Goal: Task Accomplishment & Management: Use online tool/utility

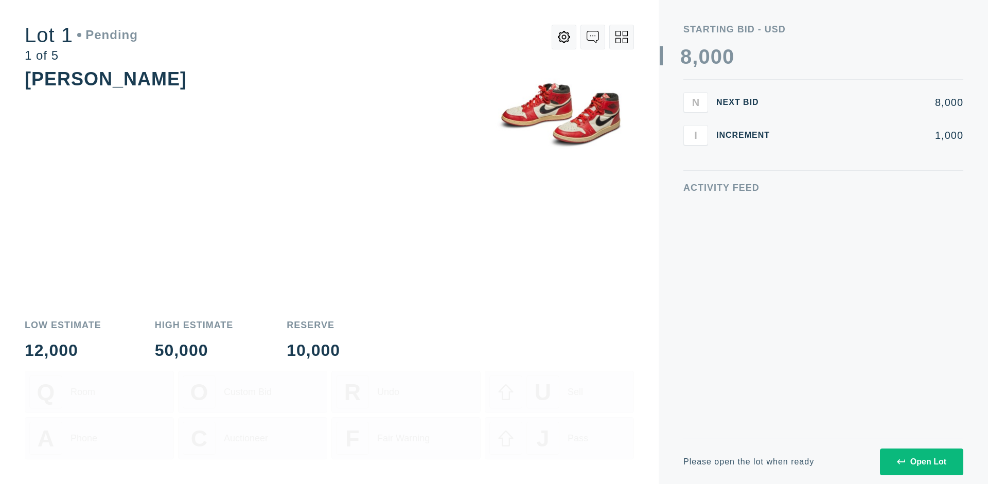
click at [921, 462] on div "Open Lot" at bounding box center [921, 462] width 49 height 9
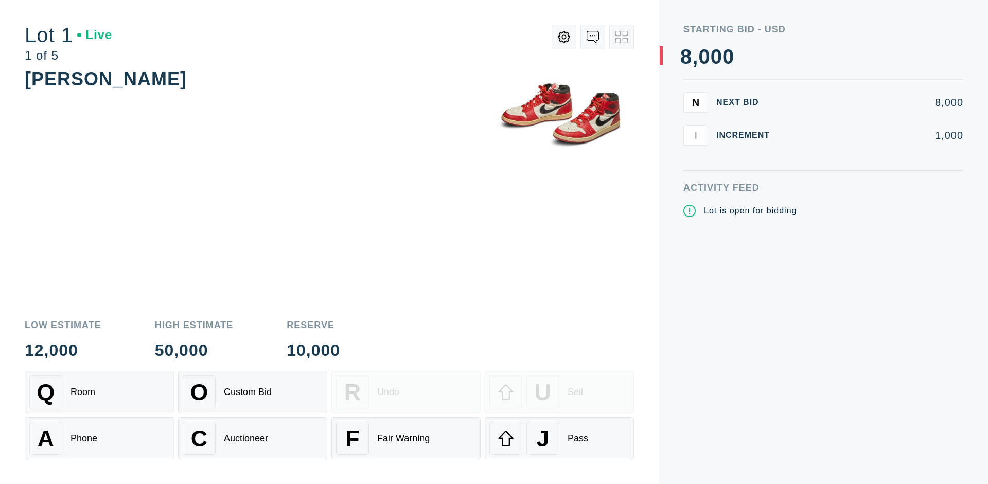
click at [559, 438] on div "J Pass" at bounding box center [559, 438] width 140 height 33
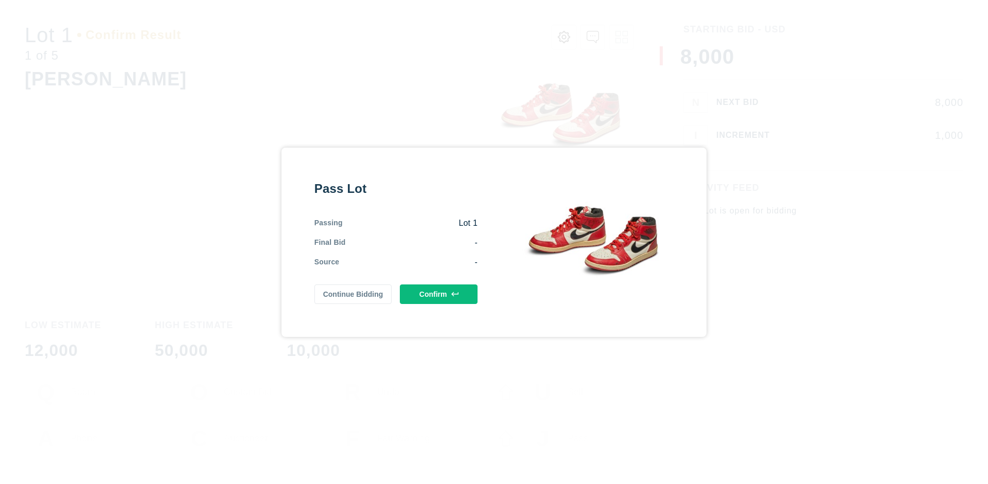
click at [439, 294] on button "Confirm" at bounding box center [439, 295] width 78 height 20
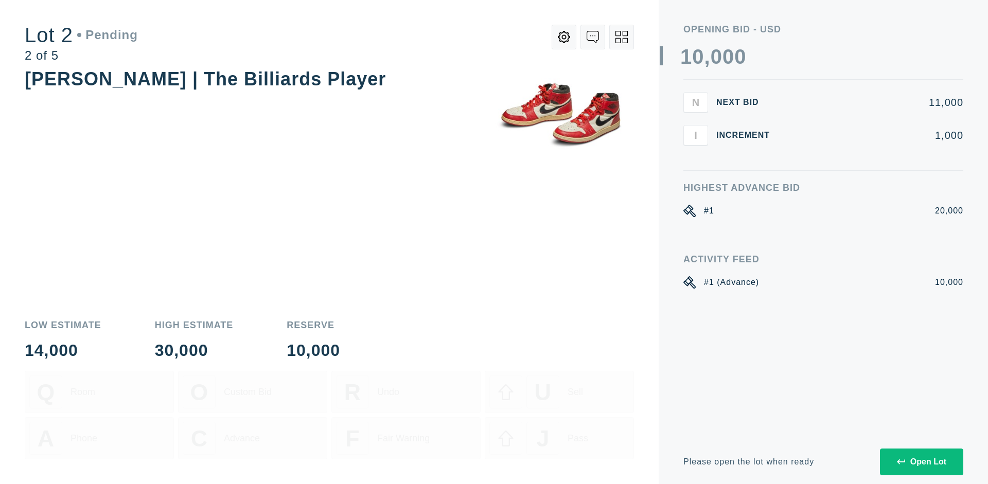
click at [921, 462] on div "Open Lot" at bounding box center [921, 462] width 49 height 9
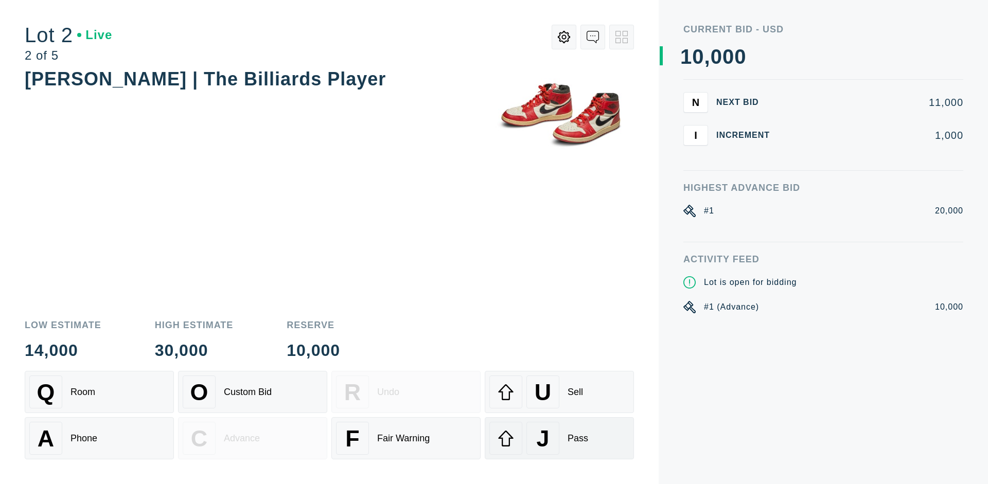
click at [559, 438] on div "J Pass" at bounding box center [559, 438] width 140 height 33
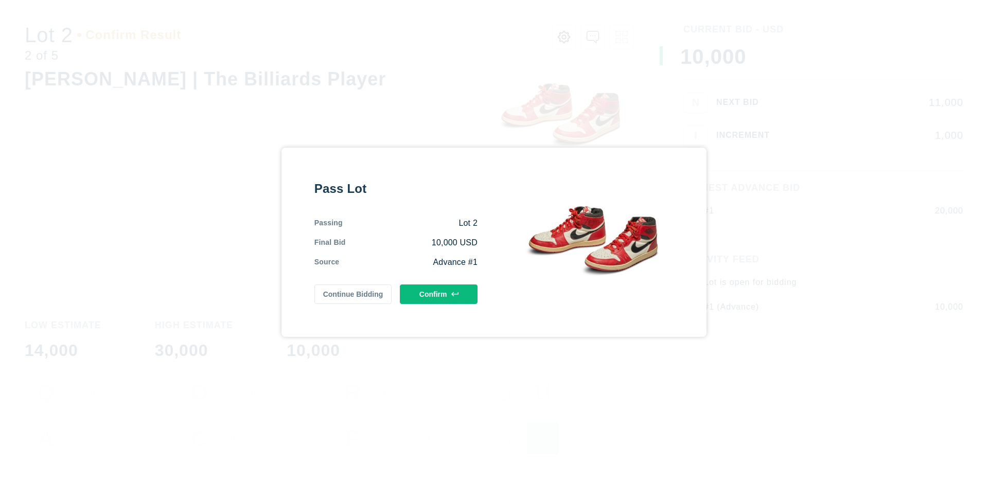
click at [439, 296] on button "Confirm" at bounding box center [439, 295] width 78 height 20
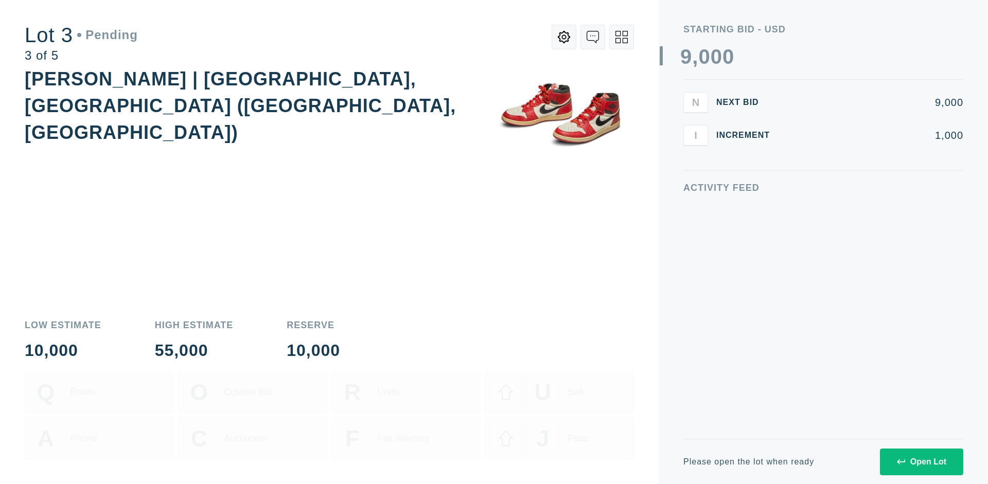
click at [921, 462] on div "Open Lot" at bounding box center [921, 462] width 49 height 9
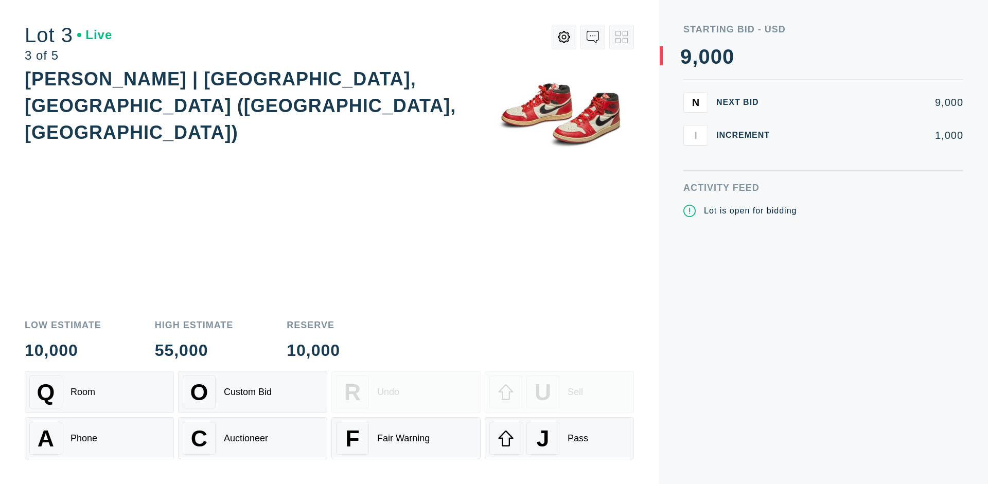
click at [559, 438] on div "J Pass" at bounding box center [559, 438] width 140 height 33
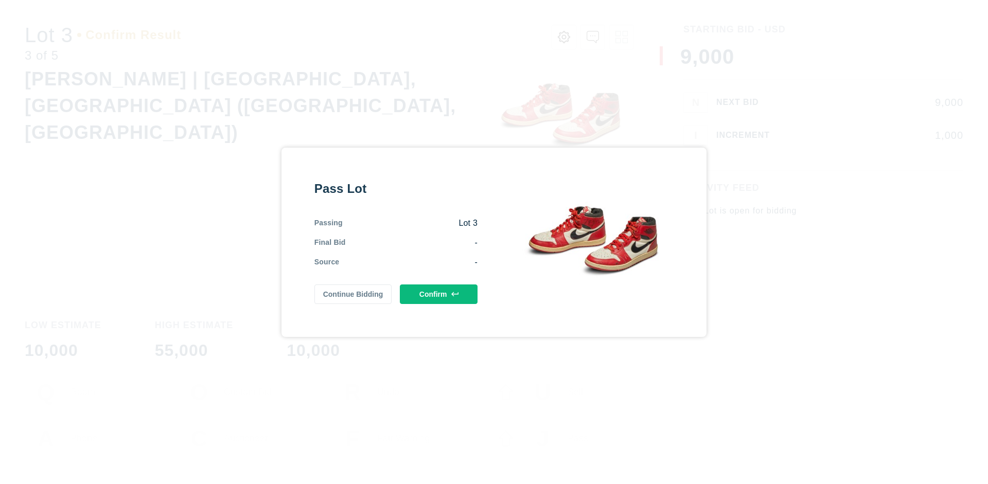
click at [439, 294] on button "Confirm" at bounding box center [439, 295] width 78 height 20
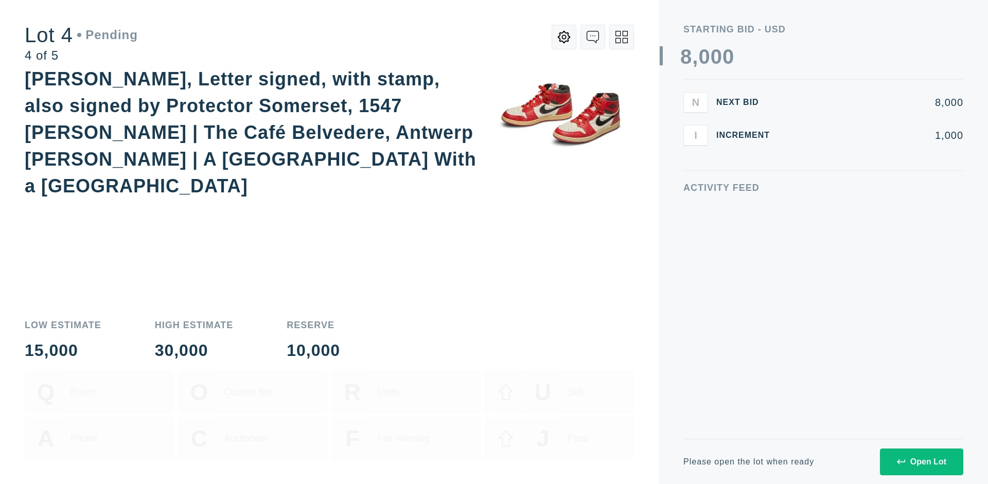
click at [622, 37] on icon at bounding box center [622, 37] width 12 height 12
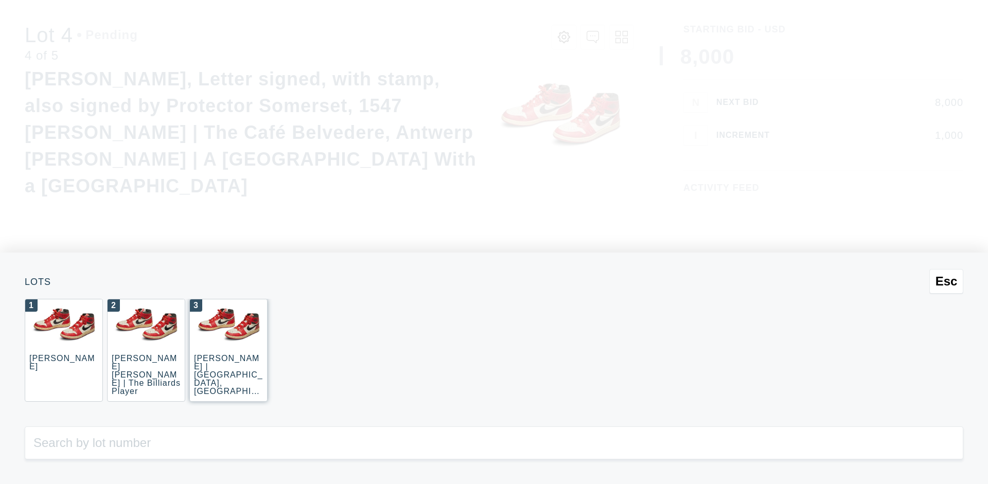
click at [229, 350] on div "3 JOAQUÍN SOROLLA | La Caleta, Málaga (La Caleta Beach, Málaga)" at bounding box center [228, 350] width 78 height 103
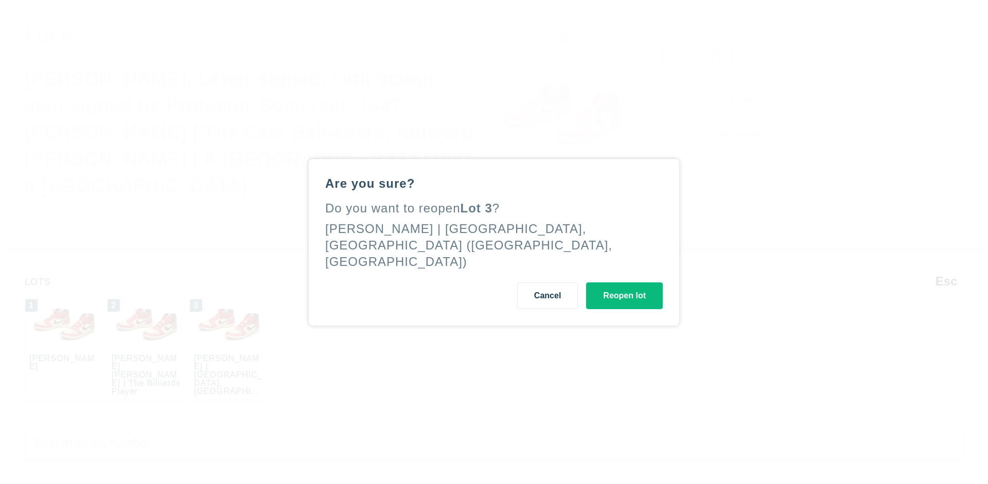
click at [624, 285] on button "Reopen lot" at bounding box center [624, 296] width 77 height 27
